Goal: Entertainment & Leisure: Consume media (video, audio)

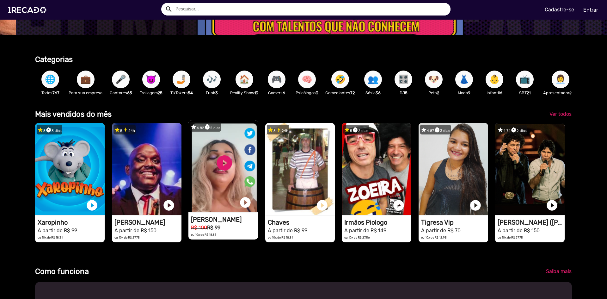
scroll to position [158, 0]
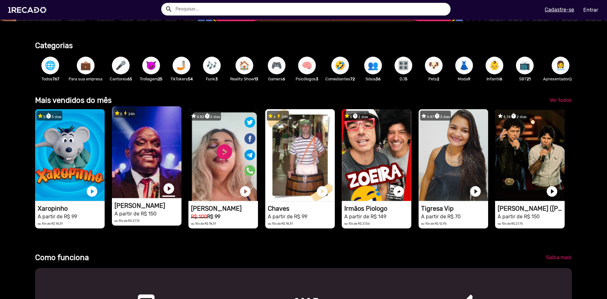
click at [169, 195] on link "play_circle_filled" at bounding box center [168, 188] width 13 height 13
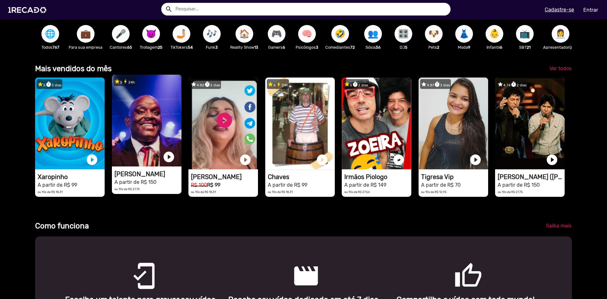
scroll to position [0, 0]
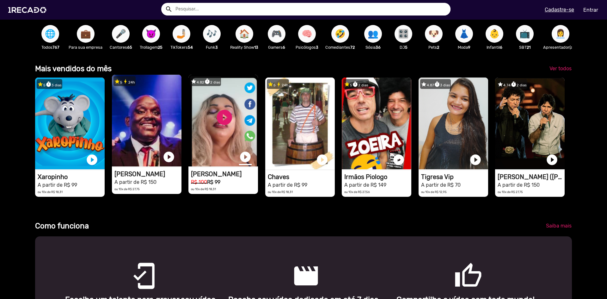
click at [242, 163] on link "play_circle_filled" at bounding box center [245, 156] width 13 height 13
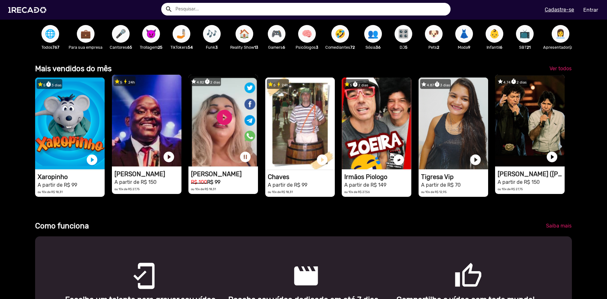
scroll to position [0, 601]
click at [547, 163] on link "play_circle_filled" at bounding box center [551, 156] width 13 height 13
click at [246, 161] on link "pause_circle" at bounding box center [245, 156] width 13 height 13
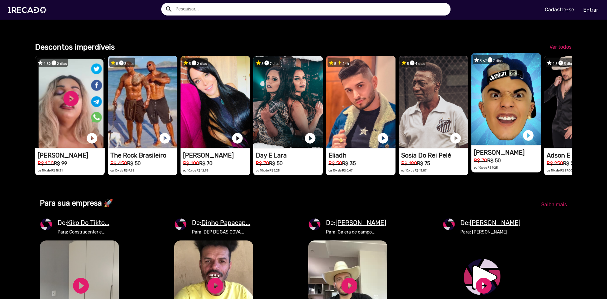
scroll to position [0, 1202]
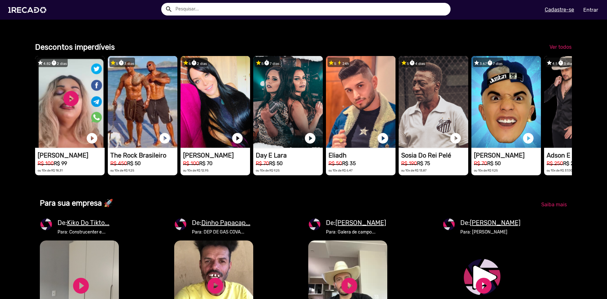
drag, startPoint x: 527, startPoint y: 164, endPoint x: 326, endPoint y: 223, distance: 209.3
click at [331, 208] on h2 "Para sua empresa 🚀" at bounding box center [236, 202] width 393 height 9
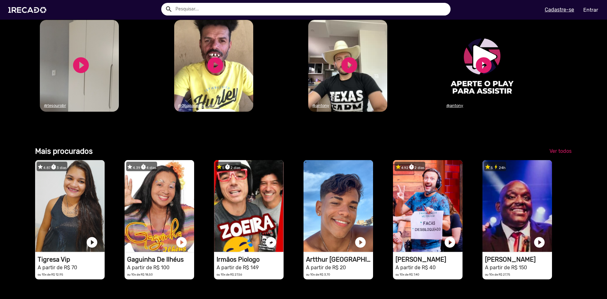
scroll to position [0, 1804]
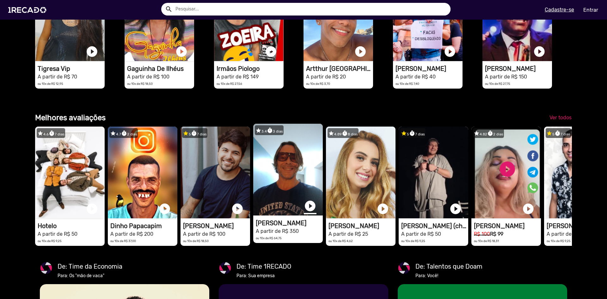
click at [314, 212] on link "play_circle_filled" at bounding box center [310, 205] width 13 height 13
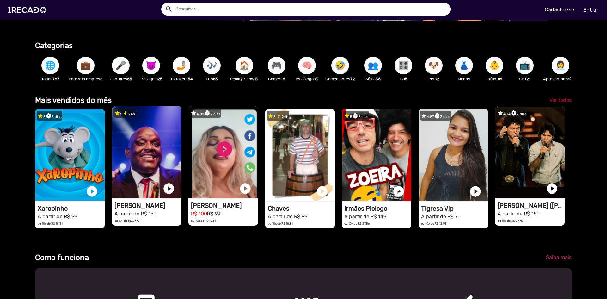
click at [561, 103] on span "Ver todos" at bounding box center [560, 100] width 22 height 6
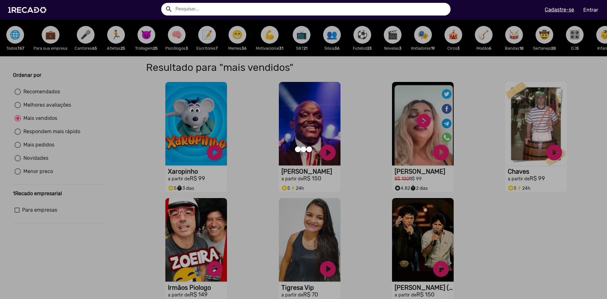
click at [372, 195] on div at bounding box center [303, 149] width 607 height 299
click at [264, 232] on div at bounding box center [303, 149] width 607 height 299
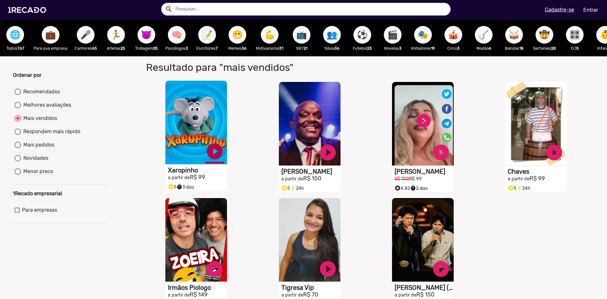
click at [213, 160] on link "play_circle_filled" at bounding box center [214, 151] width 19 height 19
click at [549, 153] on link "play_circle_filled" at bounding box center [553, 151] width 19 height 19
click at [218, 156] on link "pause_circle" at bounding box center [214, 151] width 19 height 19
click at [551, 157] on link "pause_circle" at bounding box center [553, 151] width 19 height 19
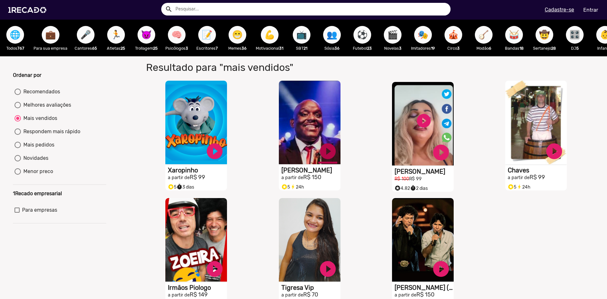
click at [325, 160] on link "play_circle_filled" at bounding box center [327, 151] width 19 height 19
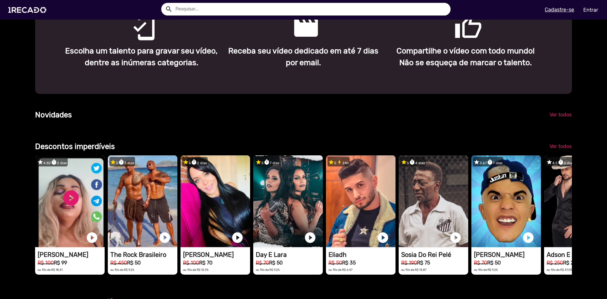
scroll to position [442, 0]
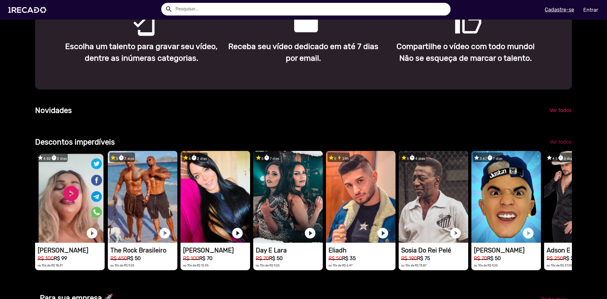
click at [554, 145] on span "Ver todos" at bounding box center [560, 142] width 22 height 6
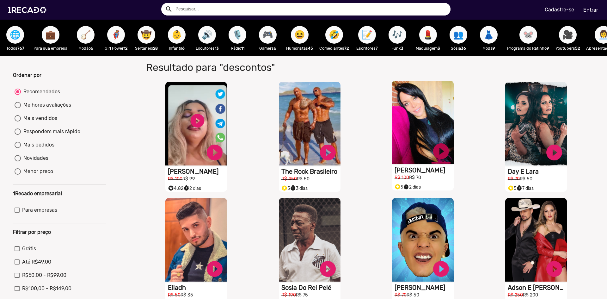
click at [442, 160] on link "play_circle_filled" at bounding box center [440, 151] width 19 height 19
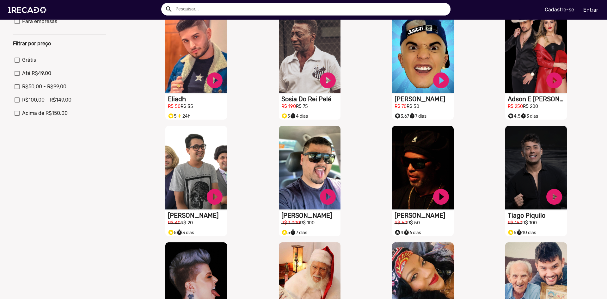
scroll to position [190, 0]
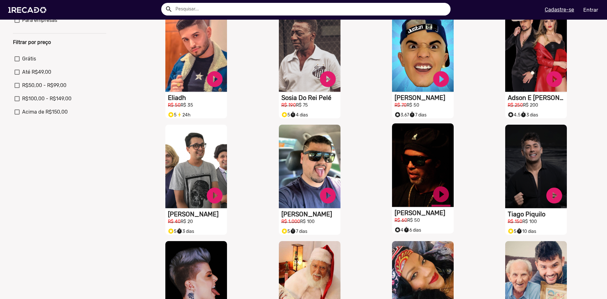
click at [438, 199] on link "play_circle_filled" at bounding box center [440, 194] width 19 height 19
click at [439, 197] on link "pause_circle" at bounding box center [440, 194] width 19 height 19
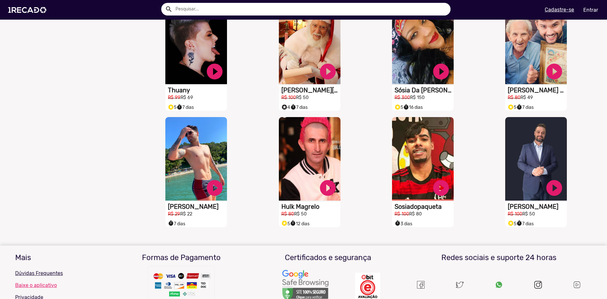
scroll to position [442, 0]
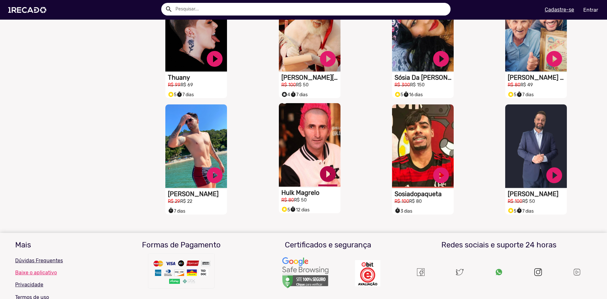
click at [327, 178] on link "play_circle_filled" at bounding box center [327, 173] width 19 height 19
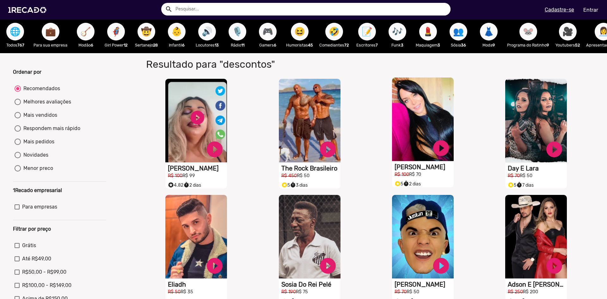
scroll to position [0, 0]
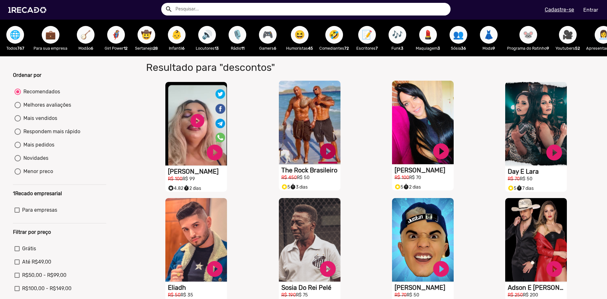
click at [326, 156] on link "play_circle_filled" at bounding box center [327, 151] width 19 height 19
click at [327, 157] on link "pause_circle" at bounding box center [327, 151] width 19 height 19
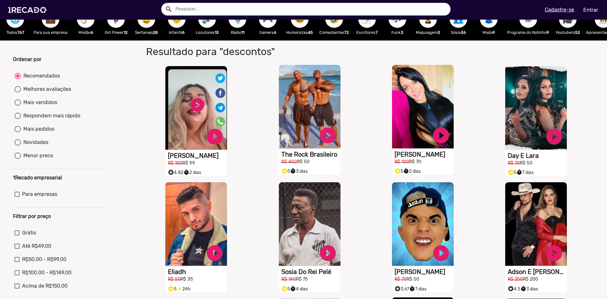
scroll to position [63, 0]
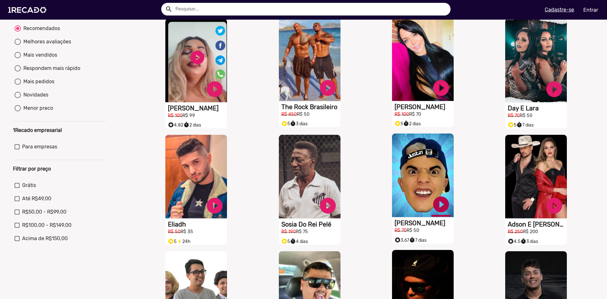
click at [438, 210] on link "play_circle_filled" at bounding box center [440, 204] width 19 height 19
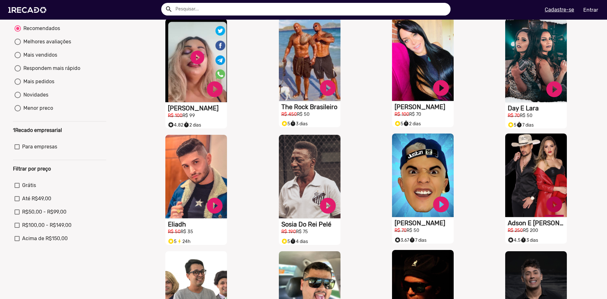
click at [548, 210] on link "play_circle_filled" at bounding box center [553, 204] width 19 height 19
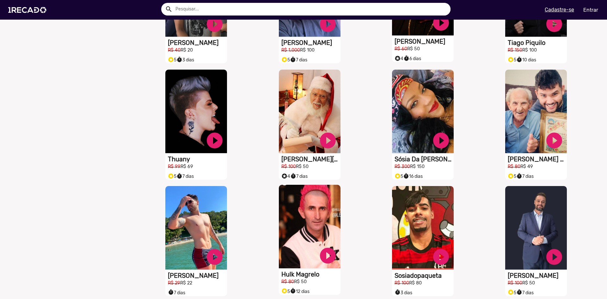
scroll to position [379, 0]
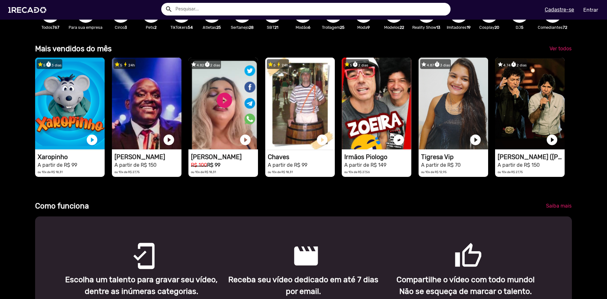
scroll to position [190, 0]
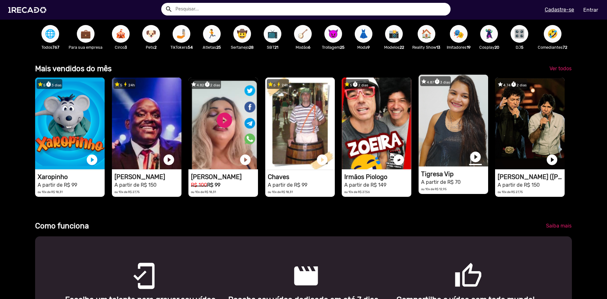
click at [469, 163] on link "play_circle_filled" at bounding box center [475, 156] width 13 height 13
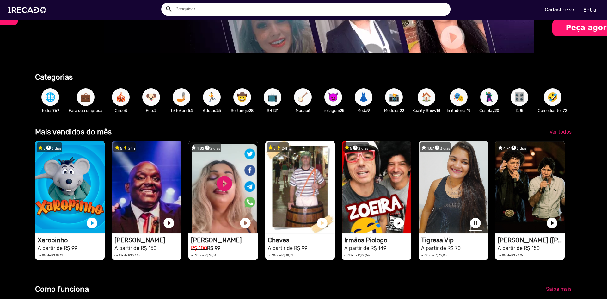
scroll to position [0, 94]
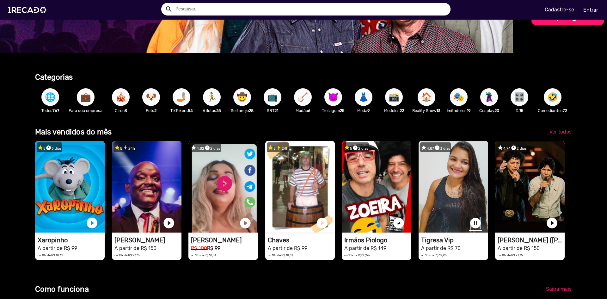
click at [475, 221] on link "pause_circle" at bounding box center [475, 222] width 13 height 13
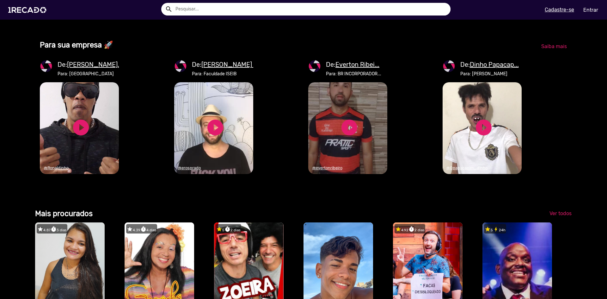
scroll to position [0, 601]
click at [81, 137] on link "play_circle_filled" at bounding box center [80, 127] width 19 height 19
click at [80, 137] on link "pause_circle" at bounding box center [80, 127] width 19 height 19
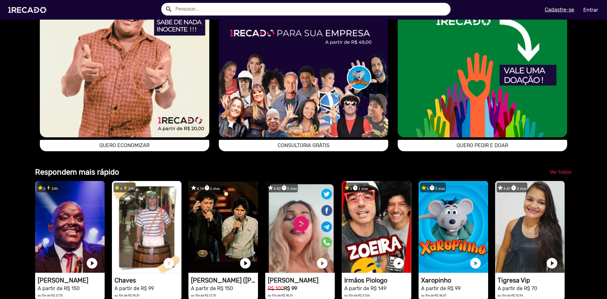
scroll to position [0, 1202]
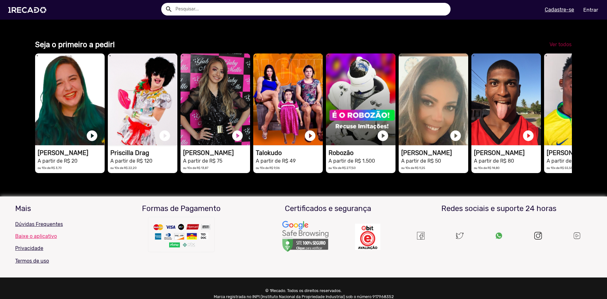
click at [555, 47] on span "Ver todos" at bounding box center [560, 44] width 22 height 6
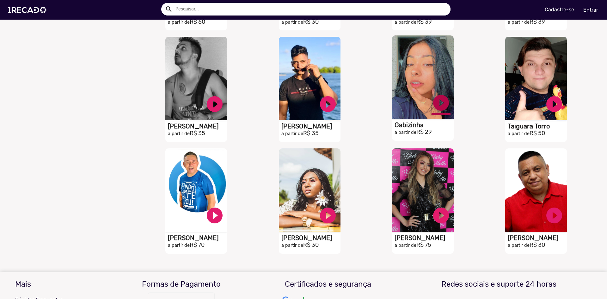
click at [440, 108] on link "play_circle_filled" at bounding box center [440, 102] width 19 height 19
click at [436, 106] on link "pause_circle" at bounding box center [440, 102] width 19 height 19
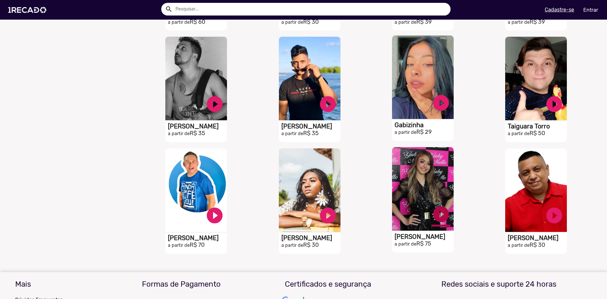
click at [437, 219] on link "play_circle_filled" at bounding box center [440, 213] width 19 height 19
click at [440, 221] on link "pause_circle" at bounding box center [440, 213] width 19 height 19
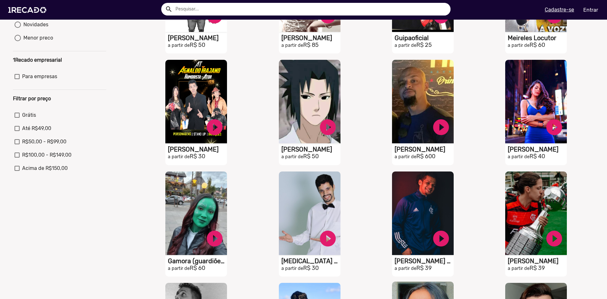
scroll to position [126, 0]
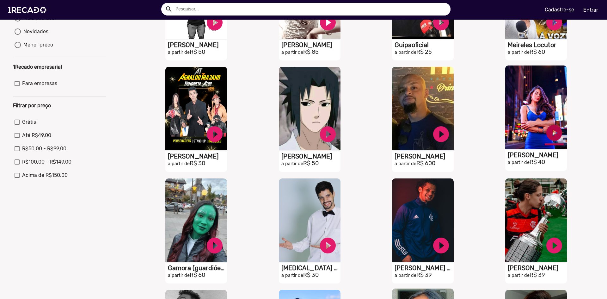
click at [550, 139] on link "play_circle_filled" at bounding box center [553, 132] width 19 height 19
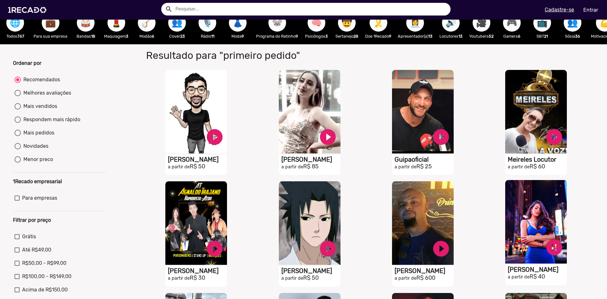
scroll to position [0, 0]
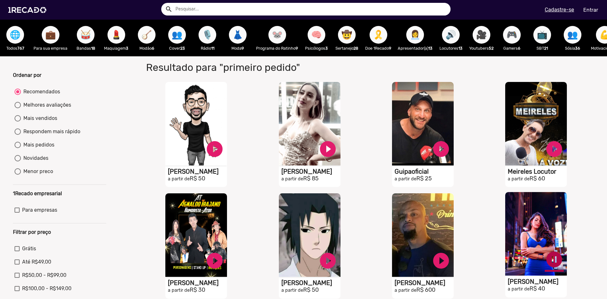
drag, startPoint x: 551, startPoint y: 264, endPoint x: 548, endPoint y: 264, distance: 3.2
click at [548, 264] on link "pause_circle" at bounding box center [553, 259] width 19 height 19
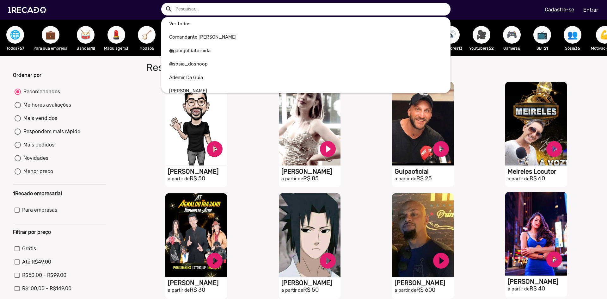
click at [207, 6] on input "text" at bounding box center [311, 9] width 280 height 13
drag, startPoint x: 128, startPoint y: 133, endPoint x: 124, endPoint y: 129, distance: 6.3
click at [126, 132] on div at bounding box center [303, 149] width 607 height 299
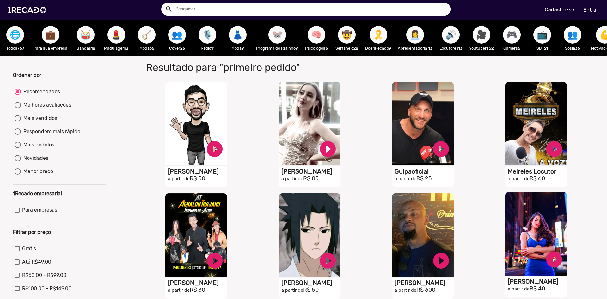
click at [86, 47] on p "Bandas 18" at bounding box center [86, 48] width 24 height 6
click at [86, 34] on span "🥁" at bounding box center [85, 35] width 11 height 18
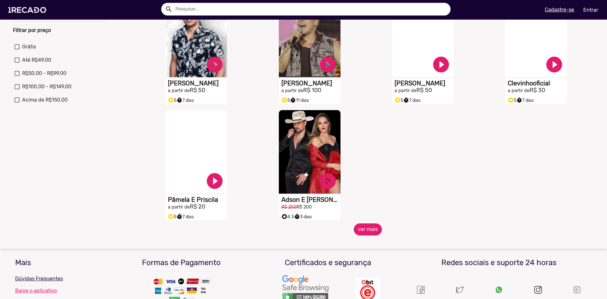
scroll to position [284, 0]
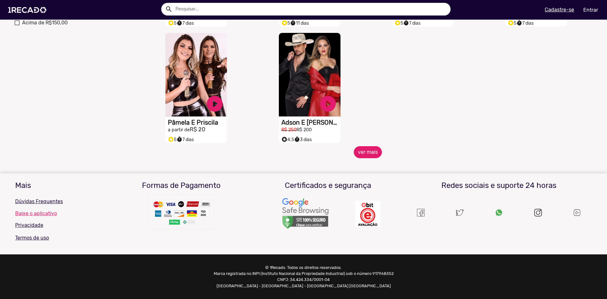
click at [364, 152] on button "ver mais" at bounding box center [368, 152] width 28 height 12
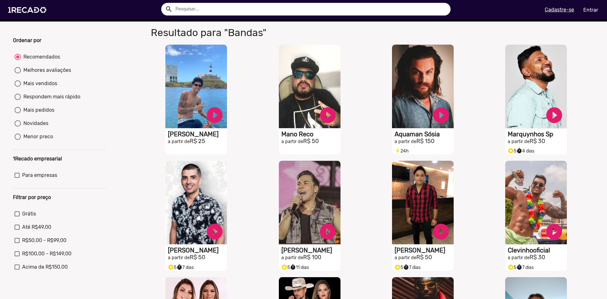
scroll to position [0, 0]
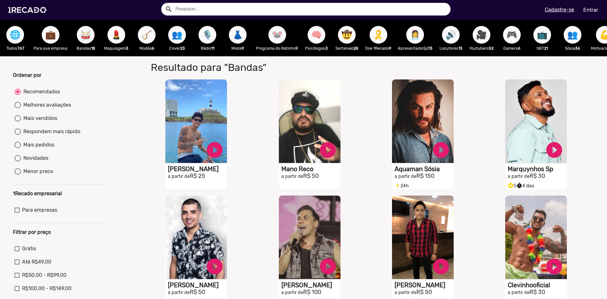
click at [414, 37] on span "👩‍💼" at bounding box center [414, 35] width 11 height 18
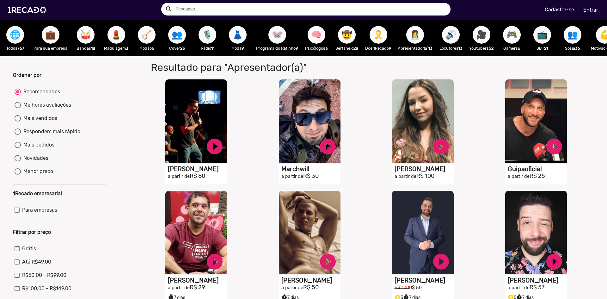
click at [517, 37] on span "🎮" at bounding box center [511, 35] width 11 height 18
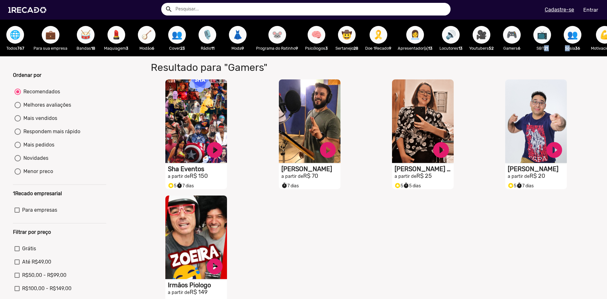
drag, startPoint x: 569, startPoint y: 54, endPoint x: 546, endPoint y: 56, distance: 23.8
click at [546, 56] on div "🌐 Todos 767 💼 Para sua empresa 🥁 Bandas 18 💄 Maquiagem 3 🪕 Modão 6 👥 Cover 23 🎙…" at bounding box center [303, 38] width 607 height 37
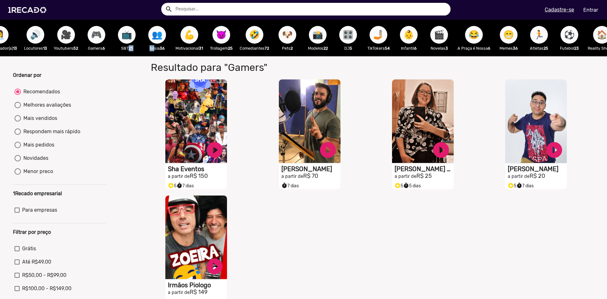
scroll to position [0, 419]
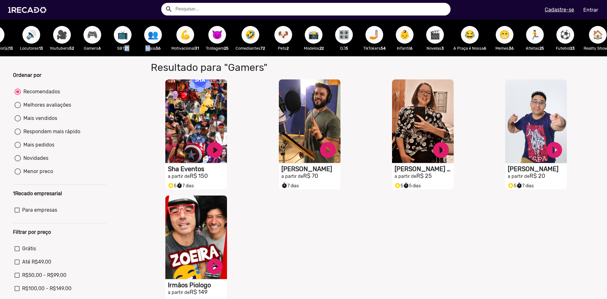
click at [222, 39] on span "😈" at bounding box center [217, 35] width 11 height 18
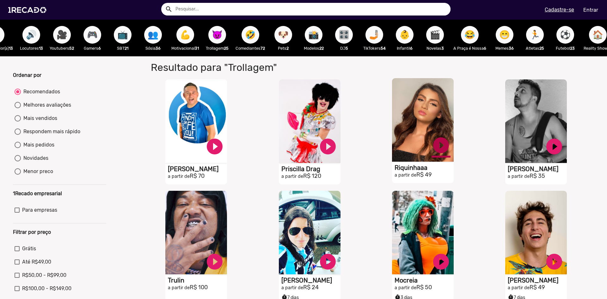
click at [439, 149] on link "play_circle_filled" at bounding box center [440, 145] width 19 height 19
click at [437, 153] on link "pause_circle" at bounding box center [440, 145] width 19 height 19
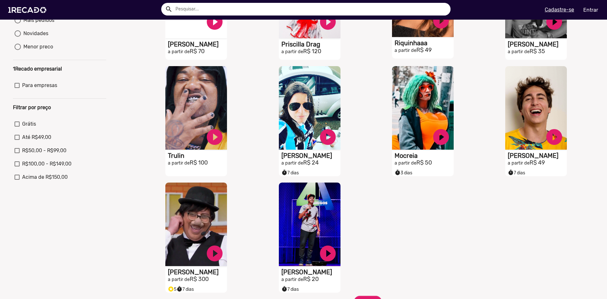
scroll to position [126, 0]
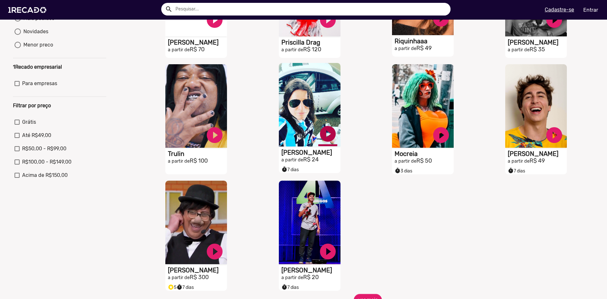
click at [324, 140] on link "play_circle_filled" at bounding box center [327, 133] width 19 height 19
click at [330, 143] on link "pause_circle" at bounding box center [327, 133] width 19 height 19
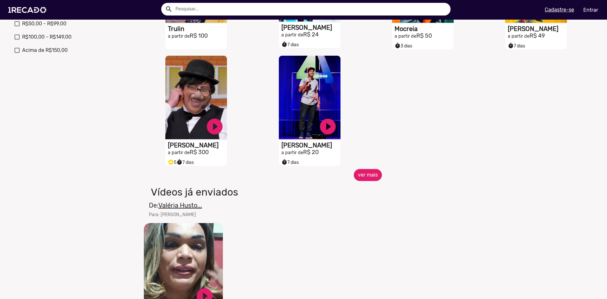
scroll to position [253, 0]
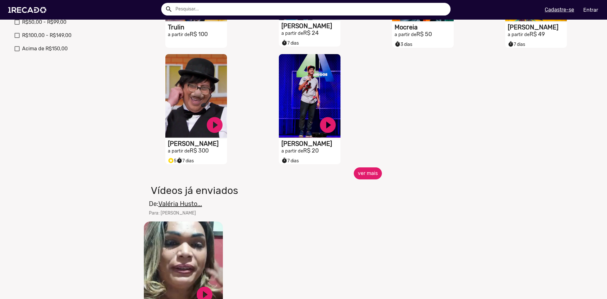
click at [364, 177] on button "ver mais" at bounding box center [368, 173] width 28 height 12
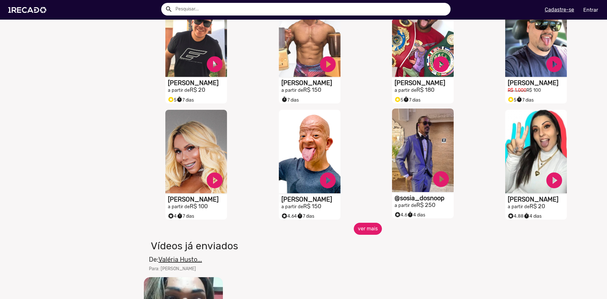
scroll to position [411, 0]
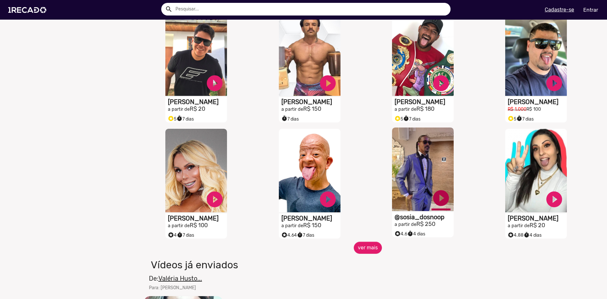
click at [431, 198] on link "play_circle_filled" at bounding box center [440, 197] width 19 height 19
click at [437, 202] on link "pause_circle" at bounding box center [440, 197] width 19 height 19
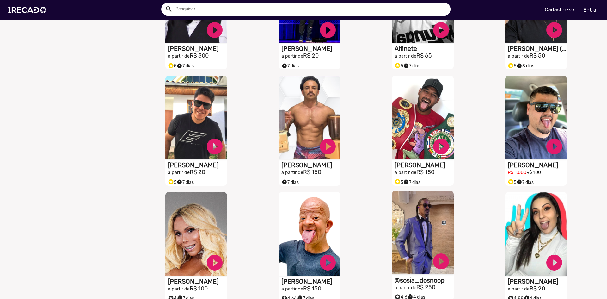
scroll to position [221, 0]
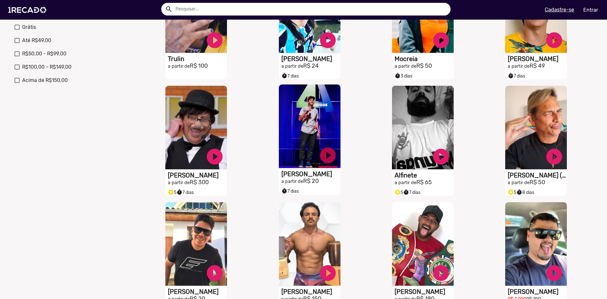
click at [329, 162] on link "play_circle_filled" at bounding box center [327, 155] width 19 height 19
click at [327, 162] on link "pause_circle" at bounding box center [327, 155] width 19 height 19
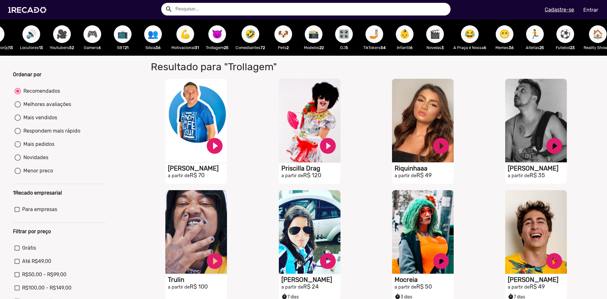
scroll to position [0, 0]
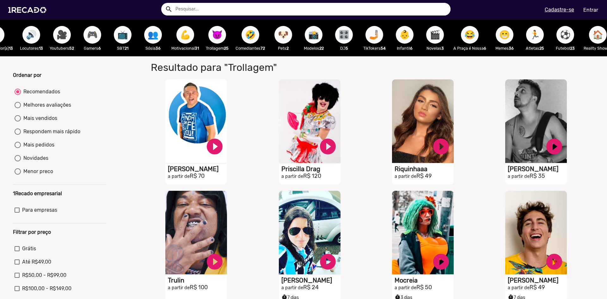
click at [243, 30] on div "🤣 Comediantes 72" at bounding box center [250, 38] width 36 height 37
click at [259, 36] on button "🤣" at bounding box center [250, 35] width 18 height 18
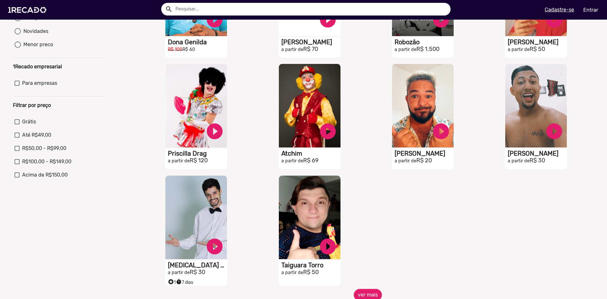
scroll to position [158, 0]
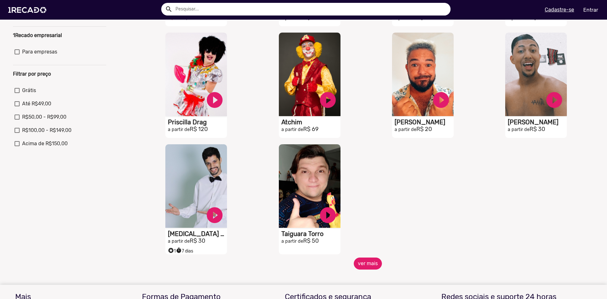
click at [371, 266] on button "ver mais" at bounding box center [368, 263] width 28 height 12
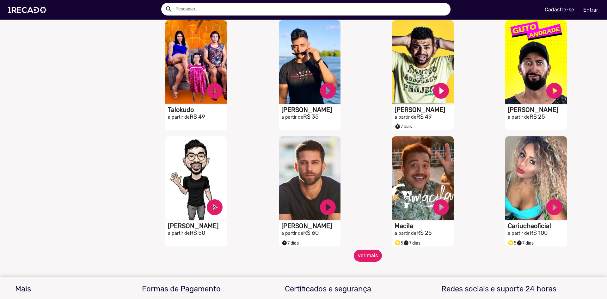
scroll to position [411, 0]
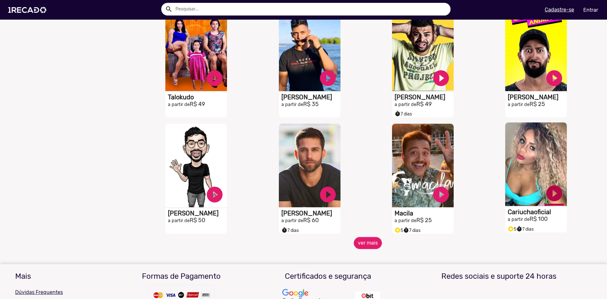
click at [552, 201] on link "play_circle_filled" at bounding box center [553, 193] width 19 height 19
click at [367, 249] on button "ver mais" at bounding box center [368, 243] width 28 height 12
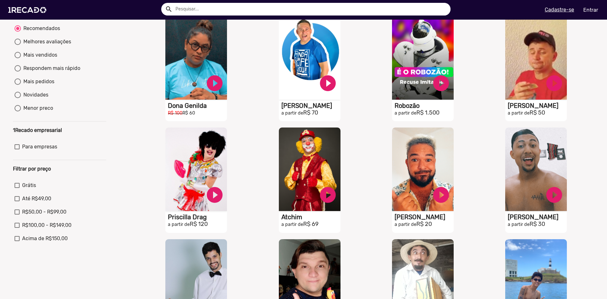
scroll to position [0, 0]
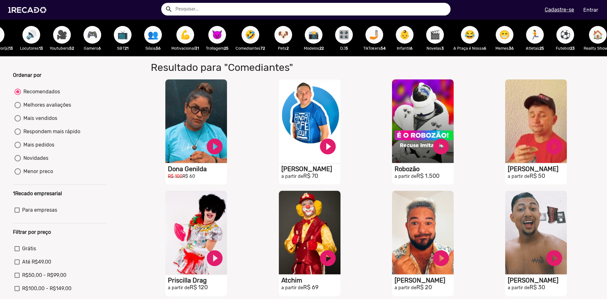
click at [438, 36] on span "🎬" at bounding box center [434, 35] width 11 height 18
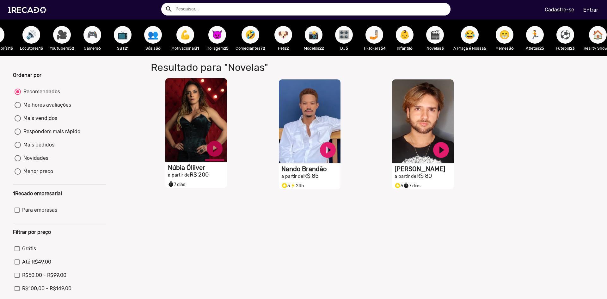
click at [215, 153] on link "play_circle_filled" at bounding box center [214, 148] width 19 height 19
click at [216, 158] on link "pause_circle" at bounding box center [214, 148] width 19 height 19
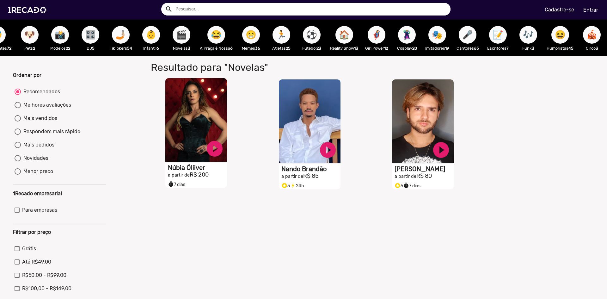
scroll to position [0, 687]
click at [374, 35] on span "🦸‍♀️" at bounding box center [376, 35] width 11 height 18
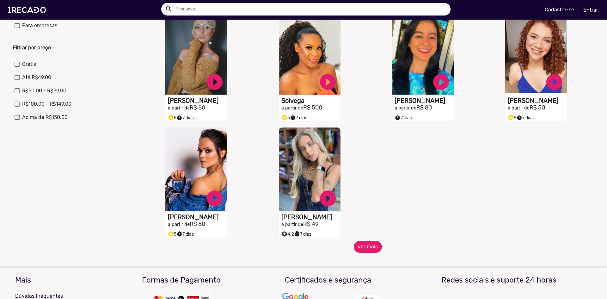
scroll to position [190, 0]
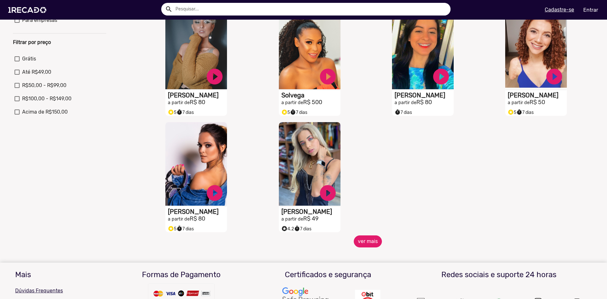
click at [374, 246] on button "ver mais" at bounding box center [368, 241] width 28 height 12
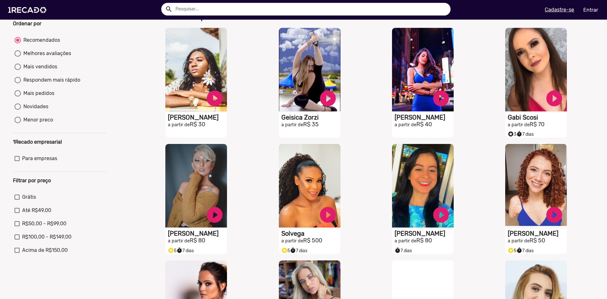
scroll to position [0, 0]
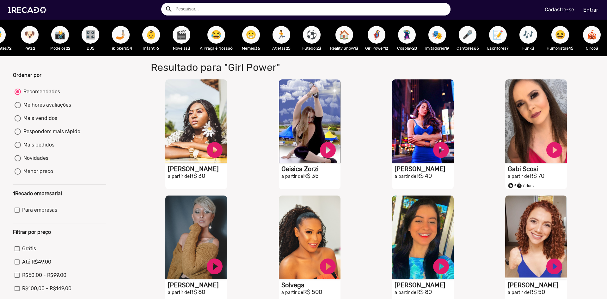
click at [401, 34] on span "🦹🏼‍♀️" at bounding box center [406, 35] width 11 height 18
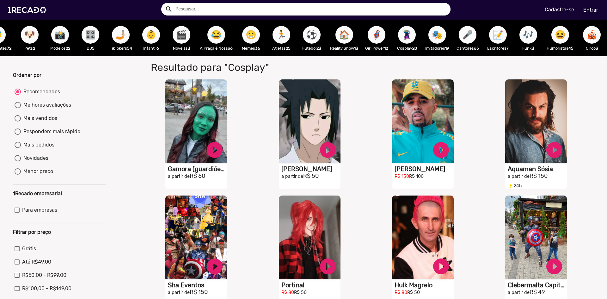
click at [462, 31] on span "🎤" at bounding box center [467, 35] width 11 height 18
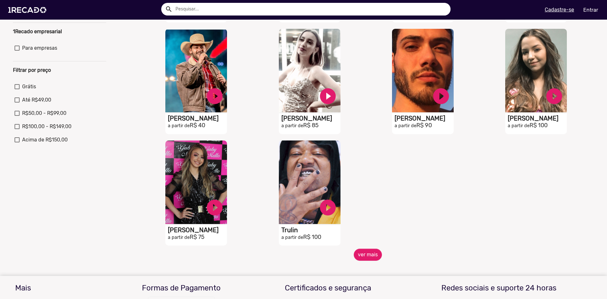
scroll to position [190, 0]
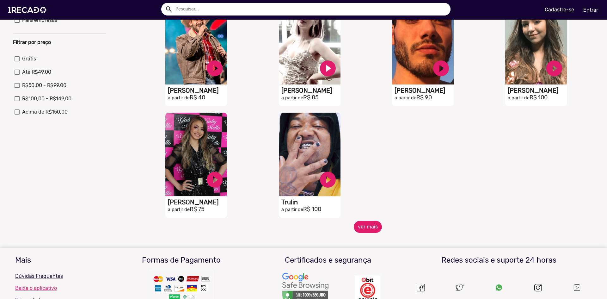
click at [362, 233] on button "ver mais" at bounding box center [368, 227] width 28 height 12
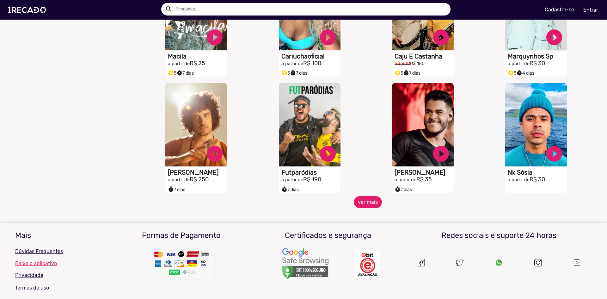
scroll to position [474, 0]
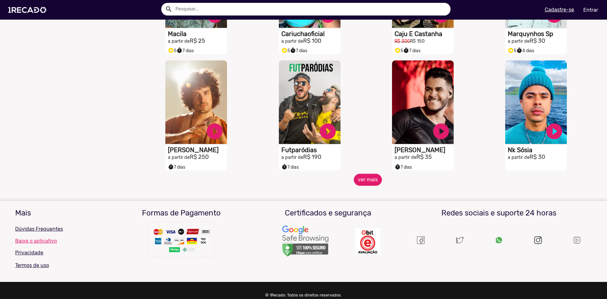
click at [365, 191] on mat-sidenav-content "🌐 Todos 767 💼 Para sua empresa 🥁 Bandas 18 💄 Maquiagem 3 🪕 Modão 6 👥 Cover 23 🎙…" at bounding box center [303, 149] width 607 height 299
click at [363, 184] on button "ver mais" at bounding box center [368, 179] width 28 height 12
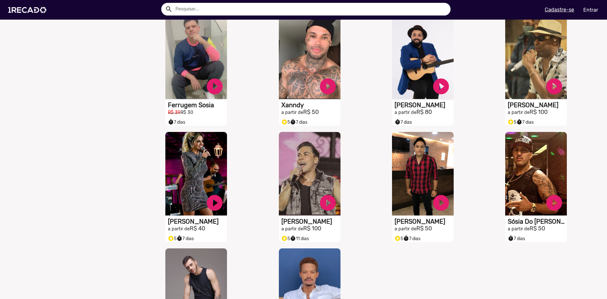
scroll to position [632, 0]
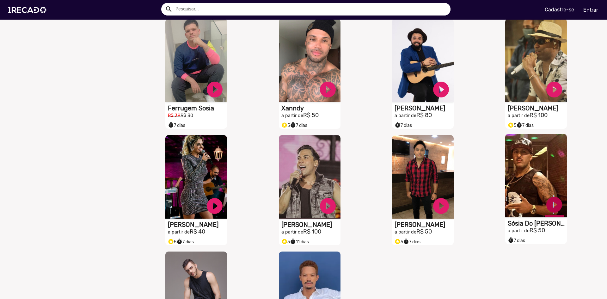
click at [548, 203] on link "play_circle_filled" at bounding box center [553, 204] width 19 height 19
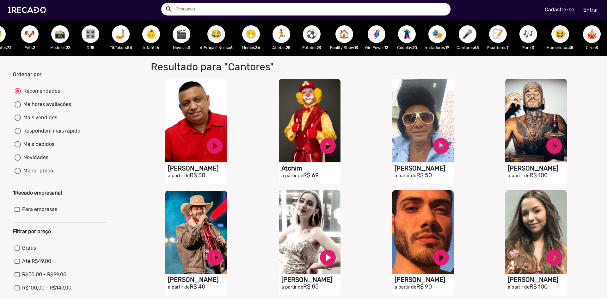
scroll to position [0, 0]
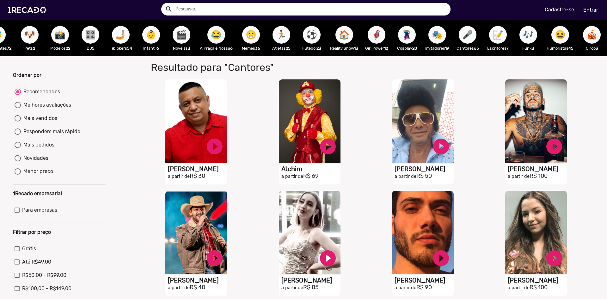
click at [492, 37] on span "📝" at bounding box center [497, 35] width 11 height 18
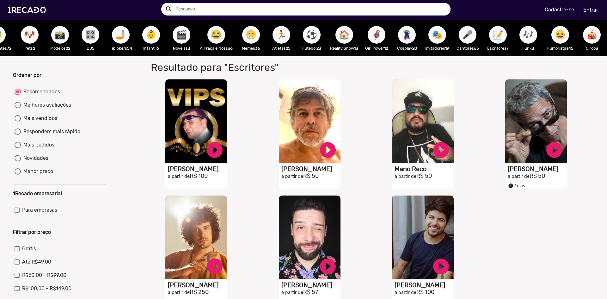
click at [551, 31] on button "😆" at bounding box center [560, 35] width 18 height 18
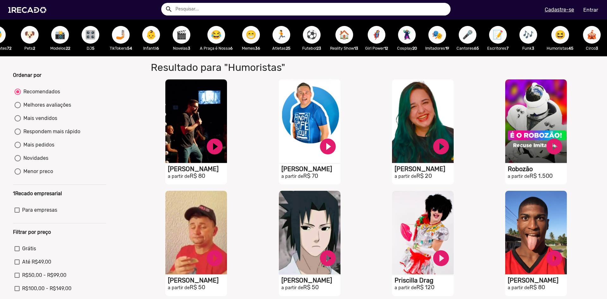
click at [272, 33] on button "🏃" at bounding box center [281, 35] width 18 height 18
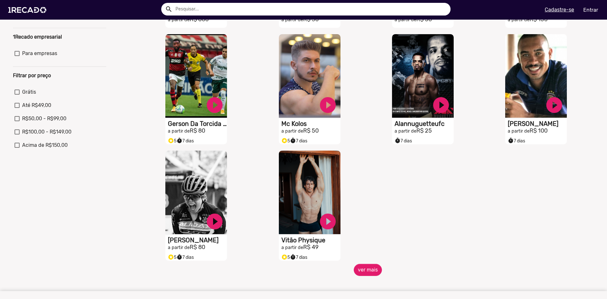
scroll to position [158, 0]
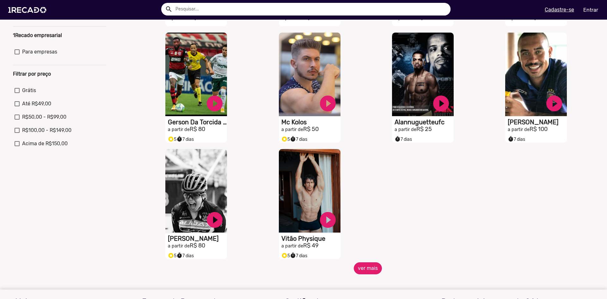
click at [361, 272] on button "ver mais" at bounding box center [368, 268] width 28 height 12
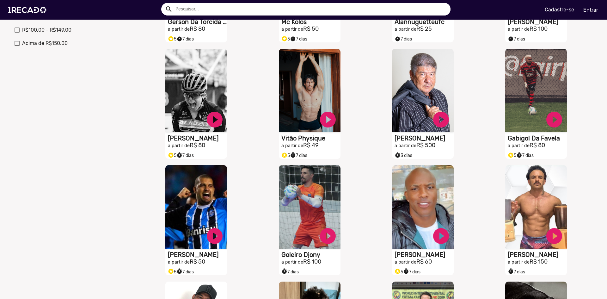
scroll to position [284, 0]
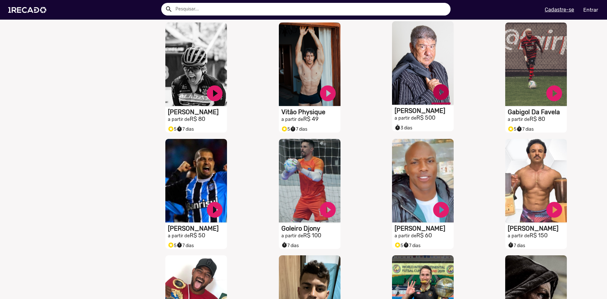
click at [434, 95] on link "play_circle_filled" at bounding box center [440, 91] width 19 height 19
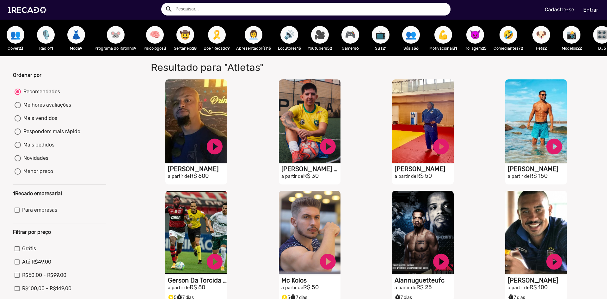
scroll to position [0, 0]
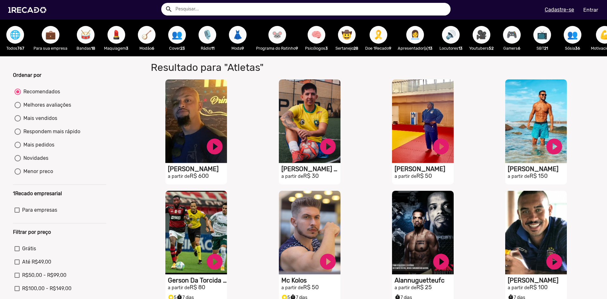
click at [16, 36] on span "🌐" at bounding box center [15, 35] width 11 height 18
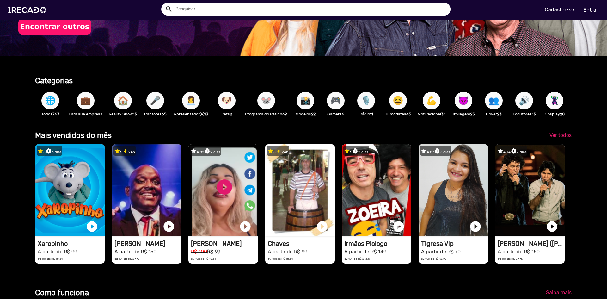
scroll to position [158, 0]
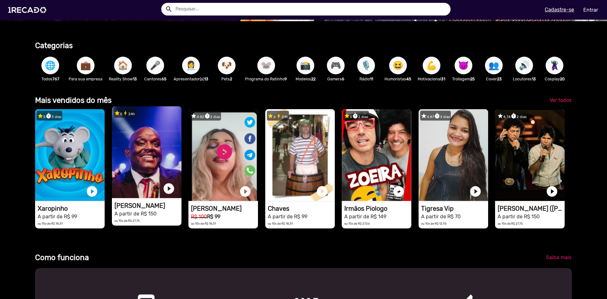
click at [173, 153] on video "1RECADO vídeos dedicados para fãs e empresas" at bounding box center [147, 152] width 70 height 92
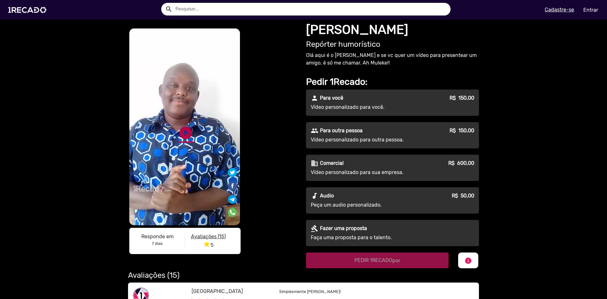
click at [182, 136] on link "play_circle_filled" at bounding box center [185, 132] width 15 height 15
click at [190, 142] on video "S1RECADO vídeos dedicados para fãs e empresas" at bounding box center [184, 126] width 111 height 197
click at [190, 134] on link "pause_circle" at bounding box center [185, 132] width 15 height 15
click at [351, 140] on p "Vídeo personalizado para outra pessoa." at bounding box center [368, 140] width 114 height 8
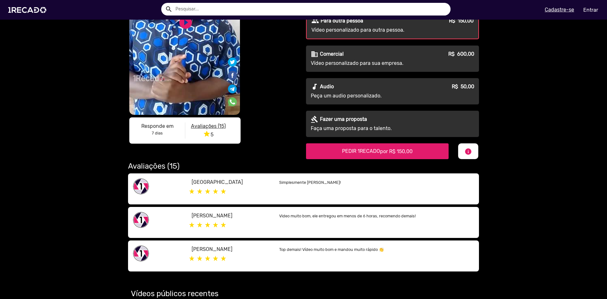
scroll to position [126, 0]
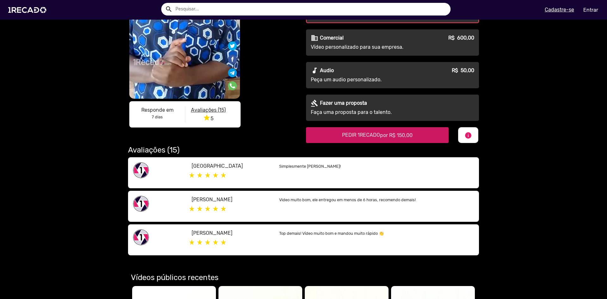
click at [349, 137] on span "PEDIR 1RECADO por R$ 150,00" at bounding box center [377, 135] width 70 height 6
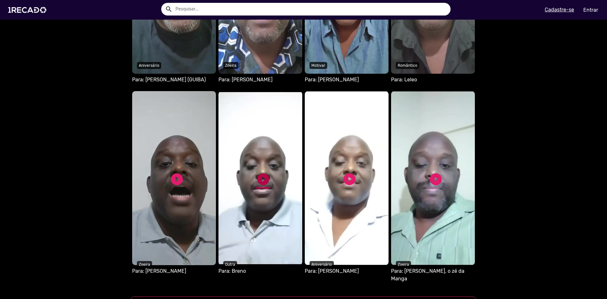
scroll to position [511, 0]
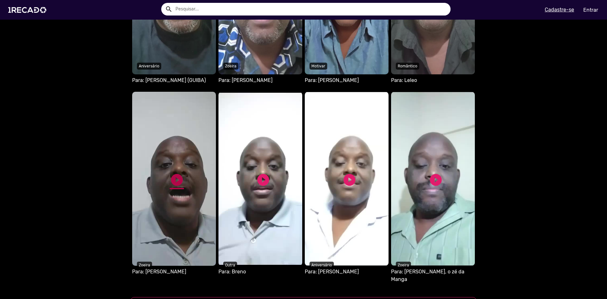
click at [174, 175] on link "play_circle_filled" at bounding box center [177, 179] width 14 height 14
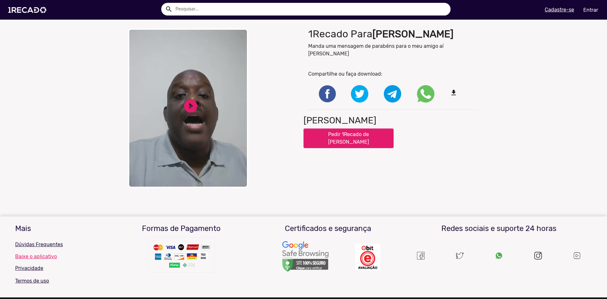
click at [186, 114] on div "play_circle_filled" at bounding box center [191, 105] width 16 height 21
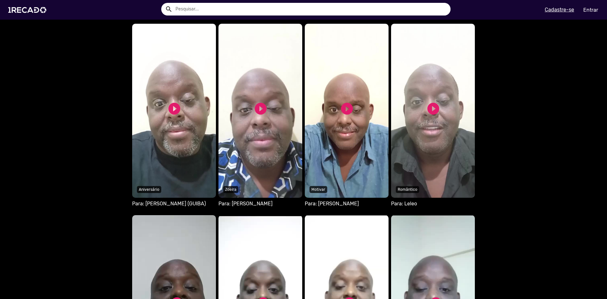
scroll to position [379, 0]
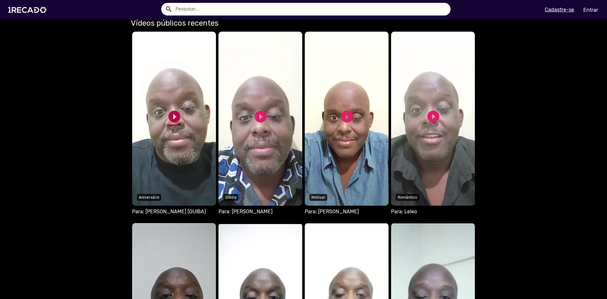
click at [170, 117] on link "play_circle_filled" at bounding box center [174, 116] width 14 height 14
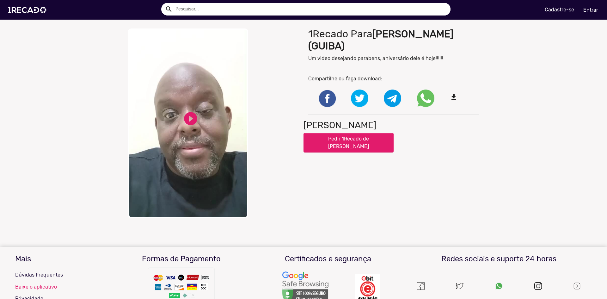
click at [195, 132] on video "Your browser does not support HTML5 video." at bounding box center [188, 123] width 120 height 190
click at [227, 170] on mat-sidenav-content "close Your browser does not support HTML5 video. pause_circle pause_circle 1Rec…" at bounding box center [303, 149] width 607 height 299
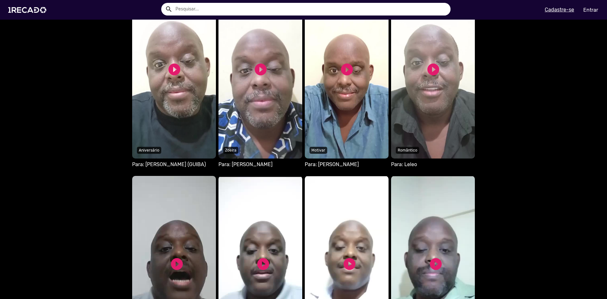
scroll to position [442, 0]
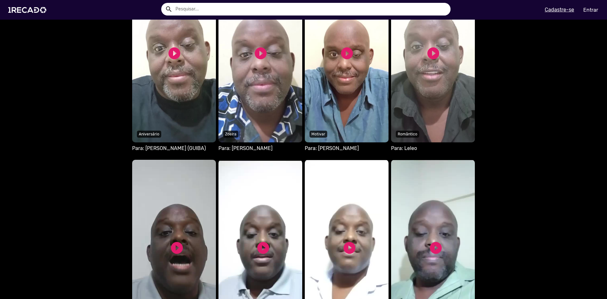
click at [429, 69] on video "Seu navegador não reproduz vídeo em HTML5" at bounding box center [433, 55] width 84 height 174
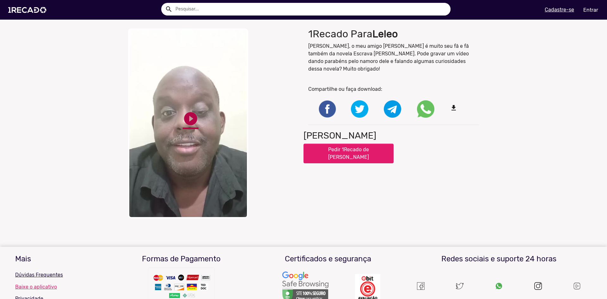
click at [186, 120] on link "play_circle_filled" at bounding box center [191, 119] width 16 height 16
click at [225, 160] on div "close Your browser does not support HTML5 video. pause_circle pause_circle" at bounding box center [213, 123] width 180 height 196
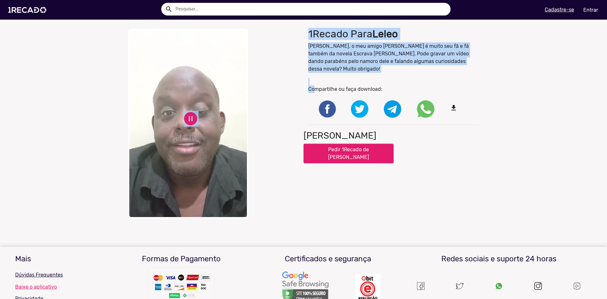
drag, startPoint x: 311, startPoint y: 81, endPoint x: 295, endPoint y: 32, distance: 51.4
click at [295, 32] on div "close Your browser does not support HTML5 video. pause_circle pause_circle 1Rec…" at bounding box center [303, 123] width 360 height 196
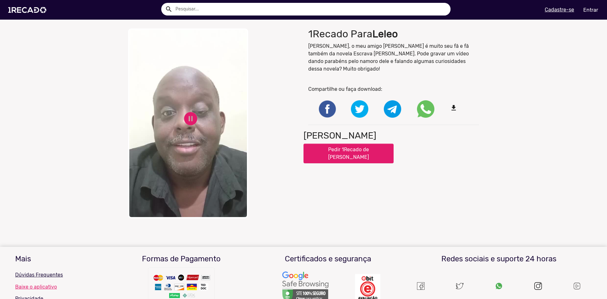
click at [265, 57] on div "close Your browser does not support HTML5 video. pause_circle pause_circle" at bounding box center [213, 123] width 171 height 190
click at [223, 125] on div "close Your browser does not support HTML5 video. pause_circle pause_circle" at bounding box center [213, 123] width 180 height 196
click at [189, 111] on link "pause_circle" at bounding box center [191, 119] width 16 height 16
